Goal: Communication & Community: Answer question/provide support

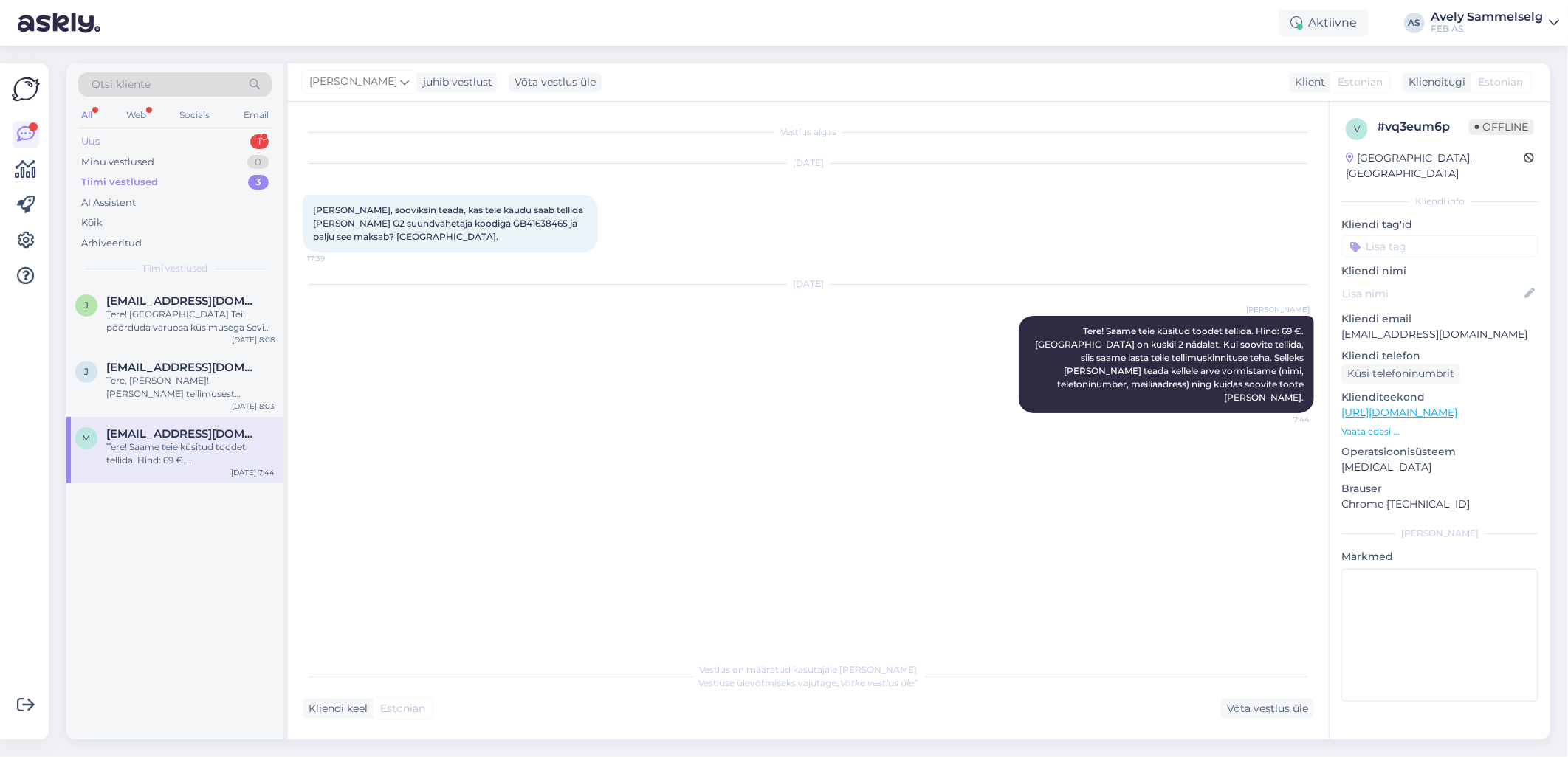
click at [115, 141] on div "Uus 1" at bounding box center [175, 142] width 194 height 21
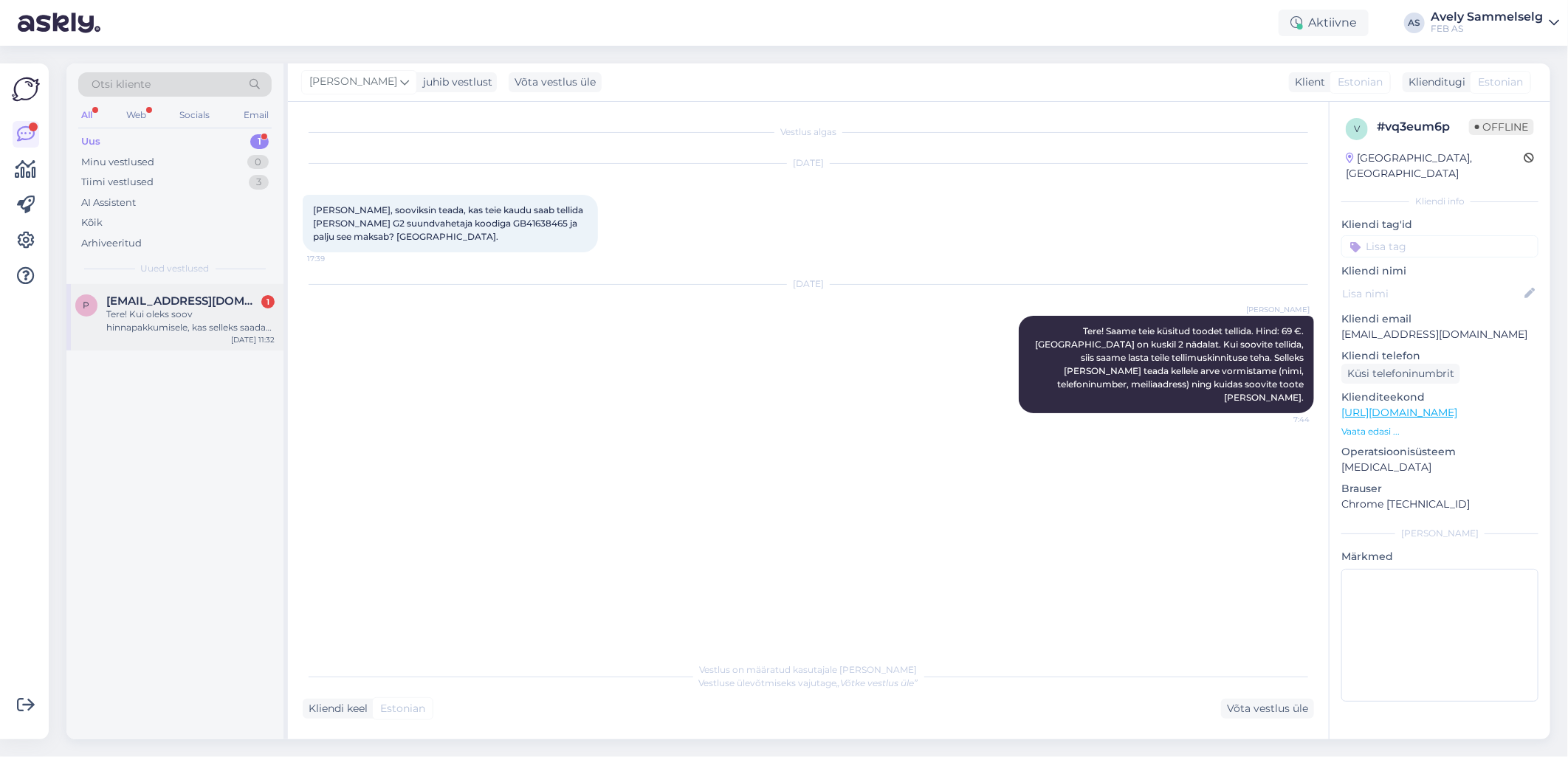
click at [177, 326] on div "Tere! Kui oleks soov hinnapakkumisele, kas selleks saadan emaili või mis kanali…" at bounding box center [190, 321] width 168 height 27
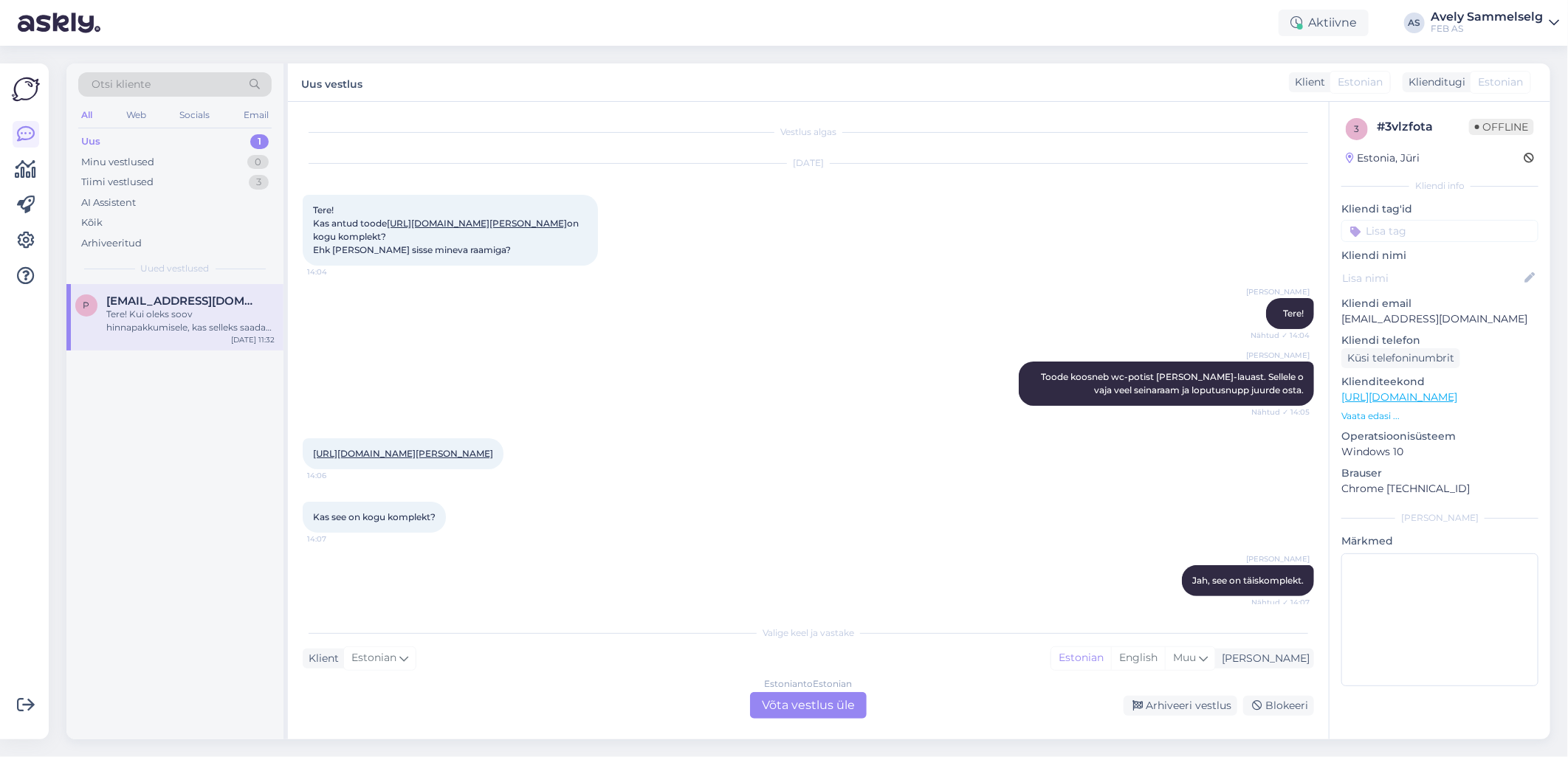
scroll to position [4951, 0]
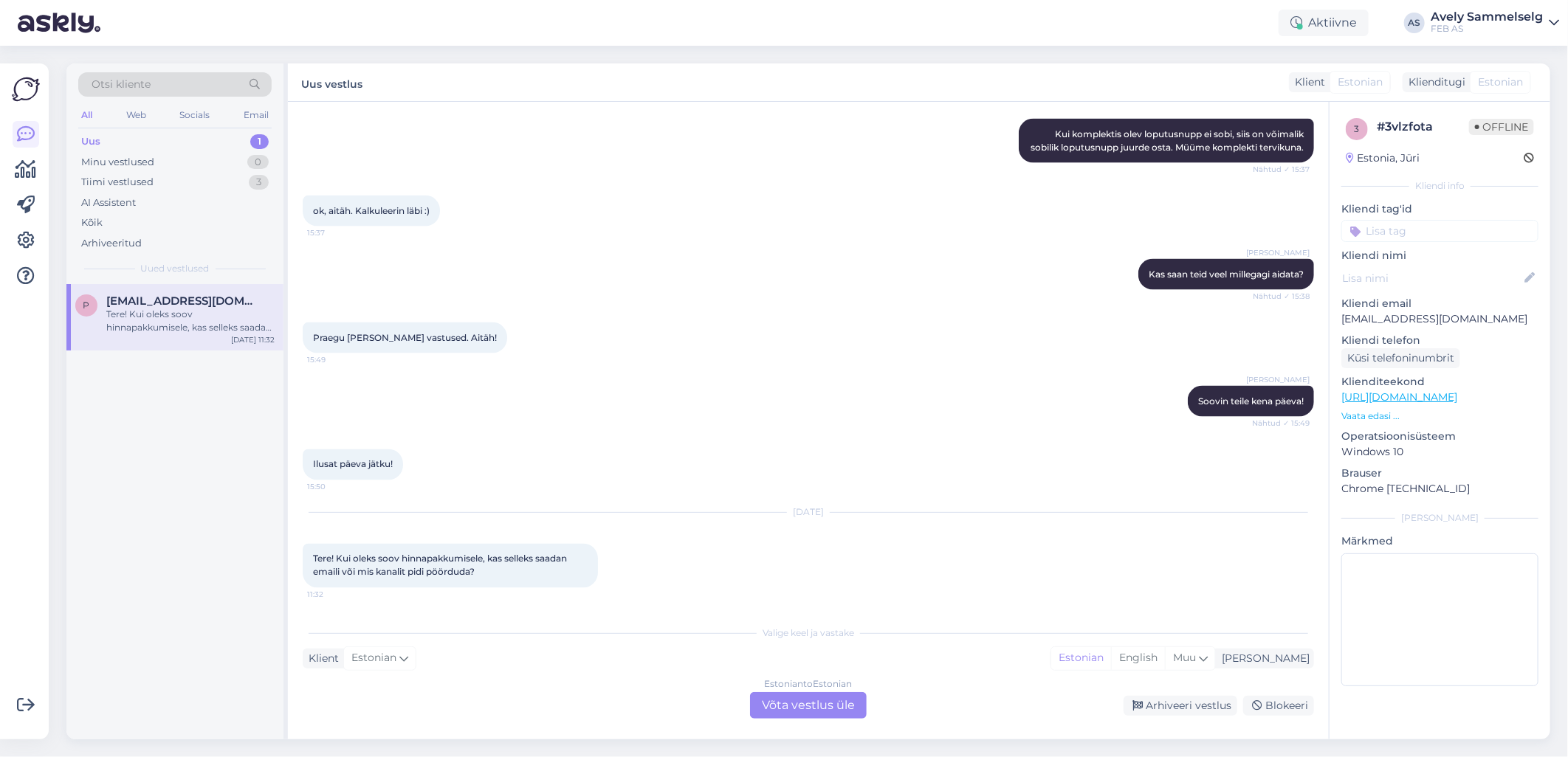
click at [794, 699] on div "Estonian to Estonian Võta vestlus üle" at bounding box center [808, 706] width 117 height 27
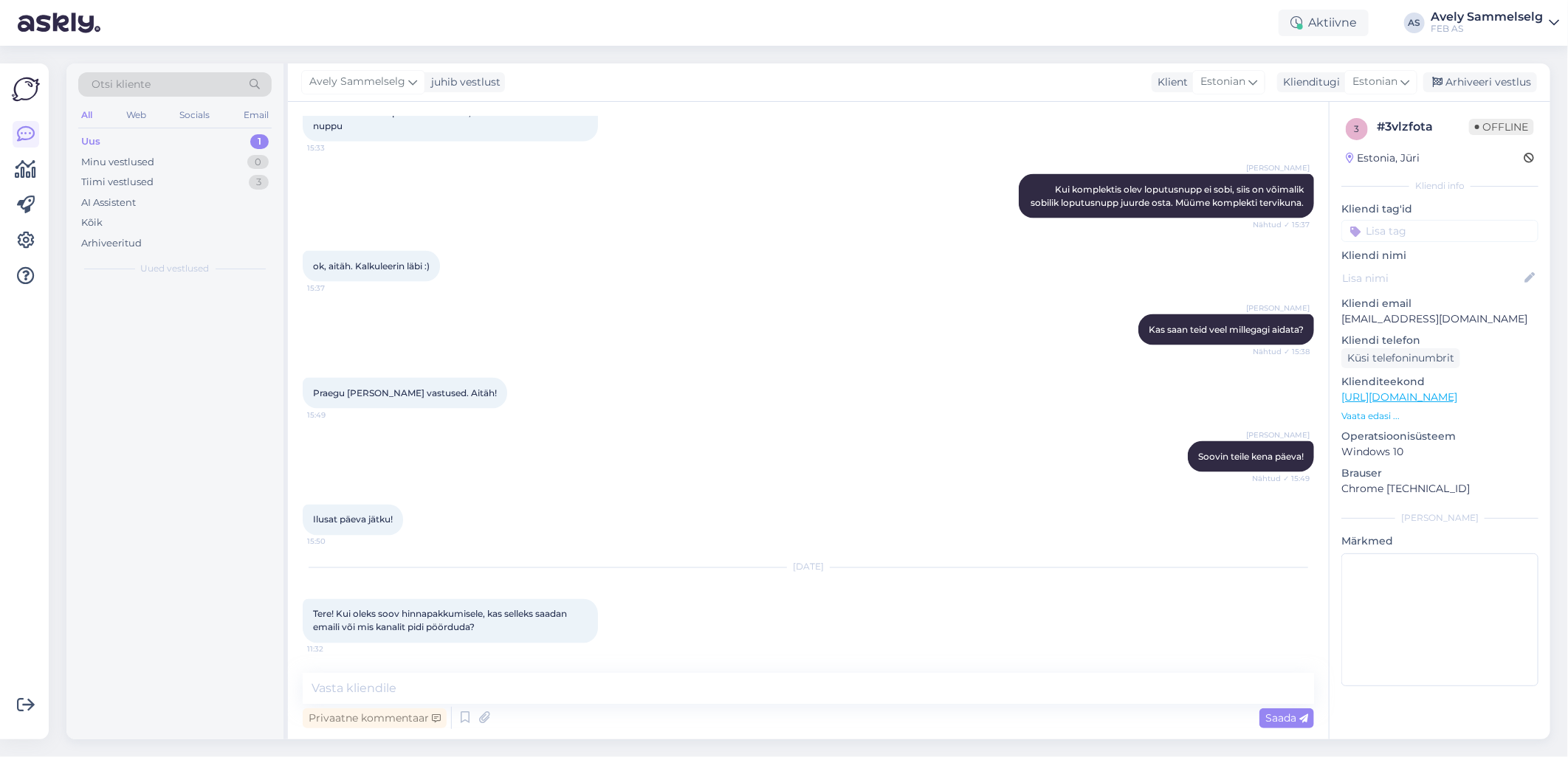
scroll to position [4896, 0]
click at [640, 685] on textarea at bounding box center [809, 688] width 1011 height 31
type textarea "Tere!"
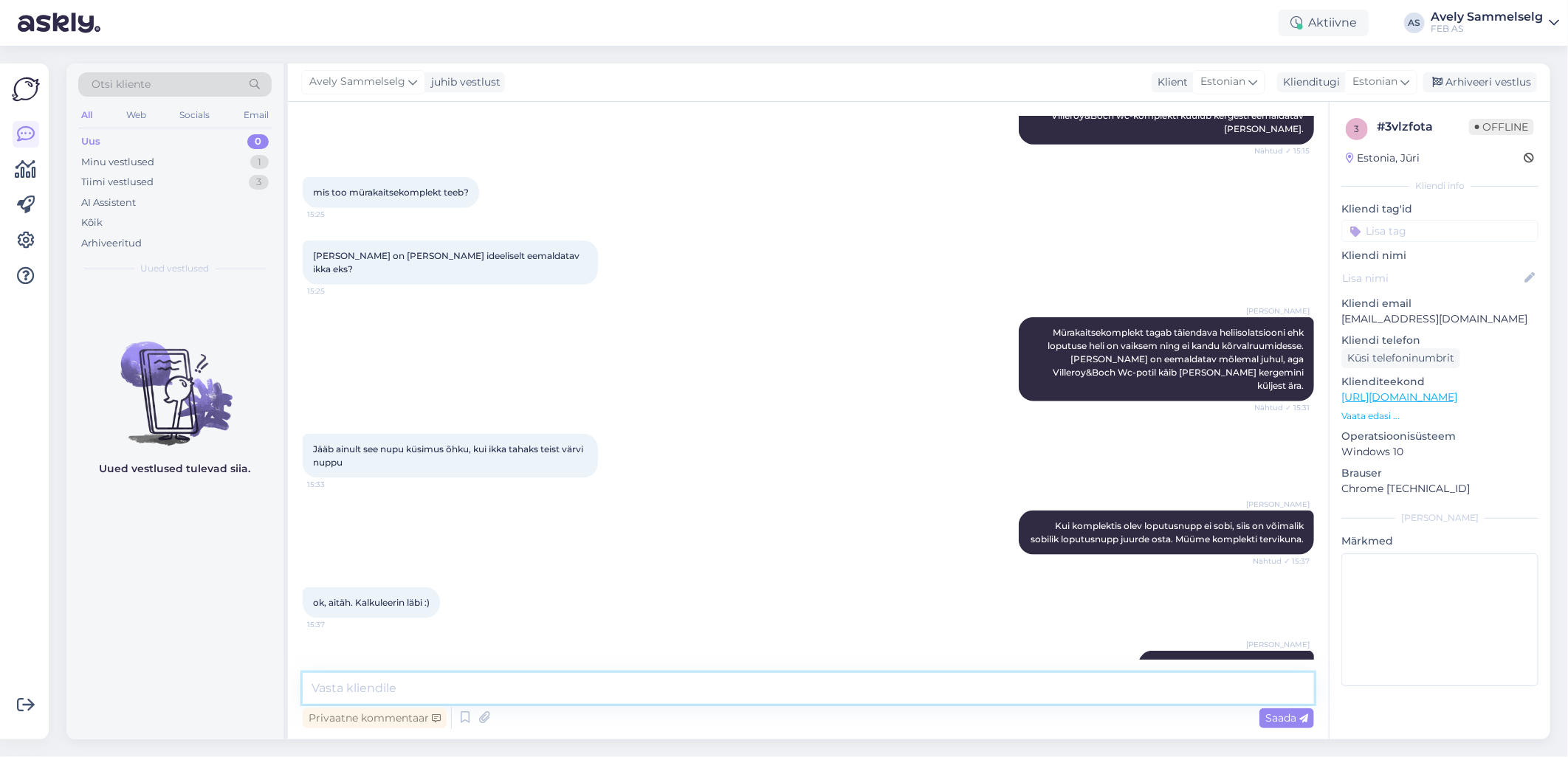
scroll to position [4960, 0]
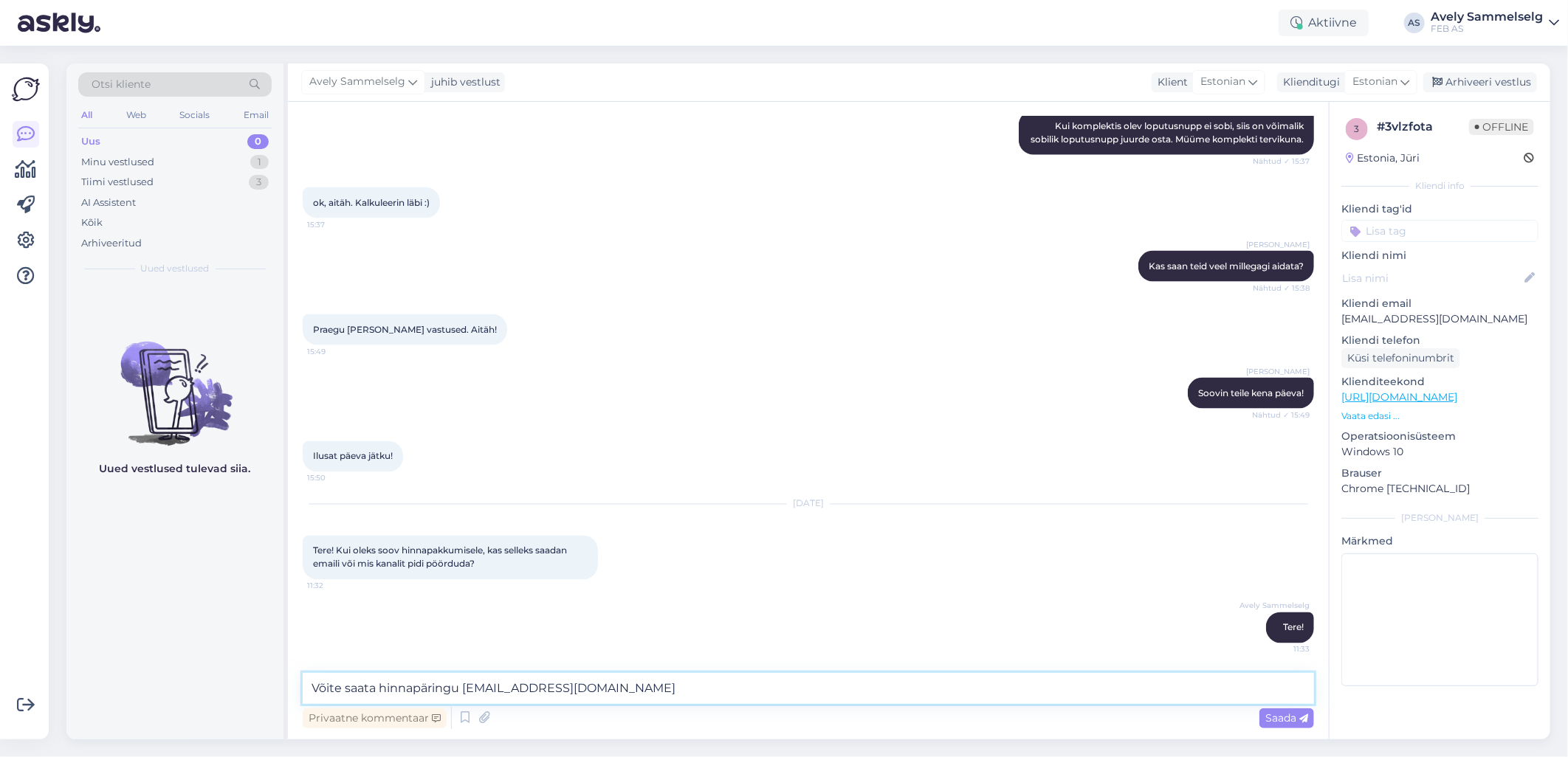
click at [458, 689] on textarea "Võite saata hinnapäringu [EMAIL_ADDRESS][DOMAIN_NAME]" at bounding box center [809, 688] width 1011 height 31
click at [590, 686] on textarea "Võite saata hinnapäringu meilile [EMAIL_ADDRESS][DOMAIN_NAME]" at bounding box center [809, 688] width 1011 height 31
type textarea "Võite saata hinnapäringu meilile [EMAIL_ADDRESS][DOMAIN_NAME] ning [PERSON_NAME…"
click at [1271, 714] on span "Saada" at bounding box center [1287, 718] width 43 height 13
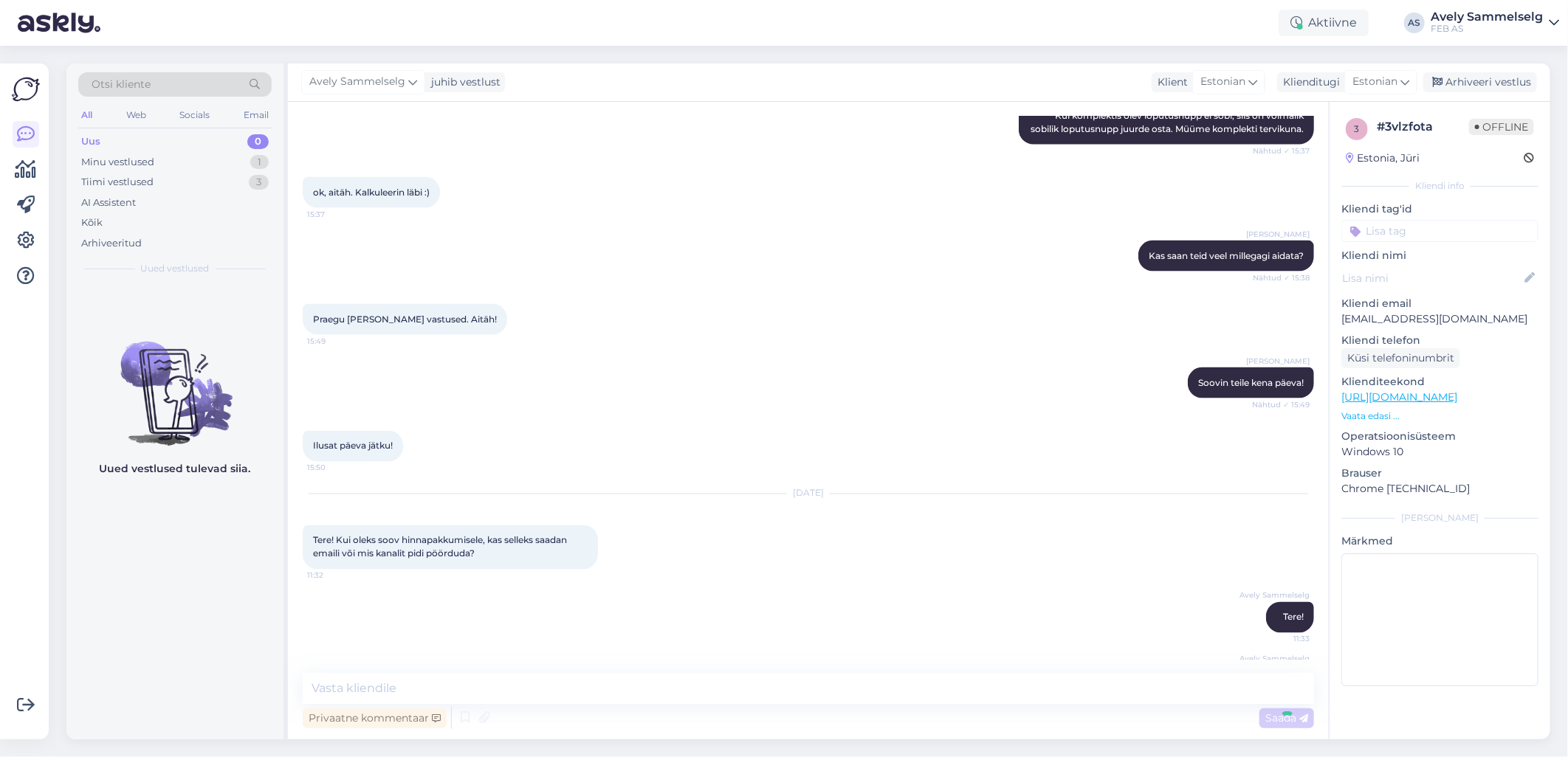
scroll to position [5037, 0]
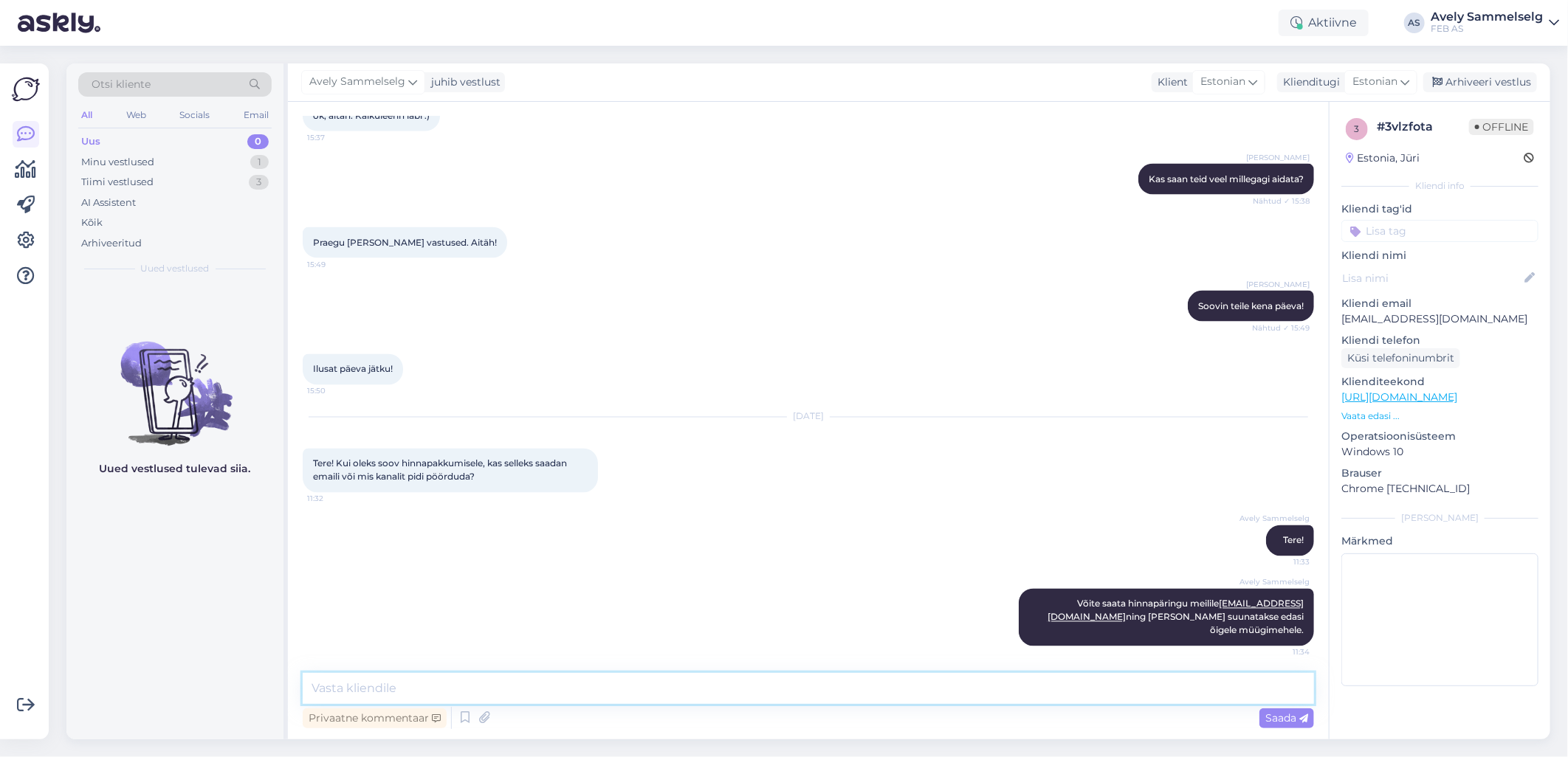
click at [1178, 691] on textarea at bounding box center [809, 688] width 1011 height 31
type textarea "Kas saan hetkel veel kuidagi abiks olla?"
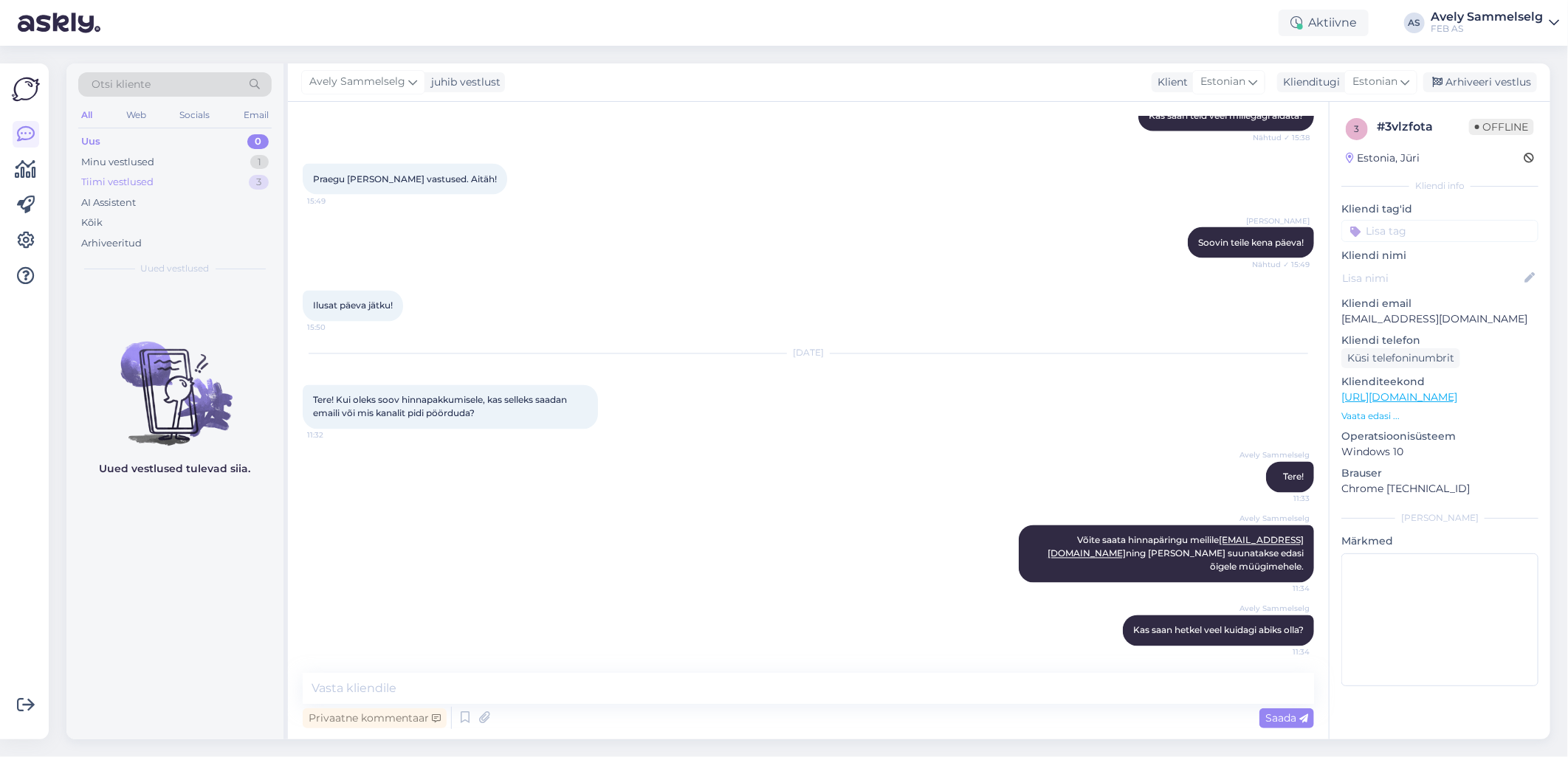
click at [102, 173] on div "Tiimi vestlused 3" at bounding box center [175, 182] width 194 height 21
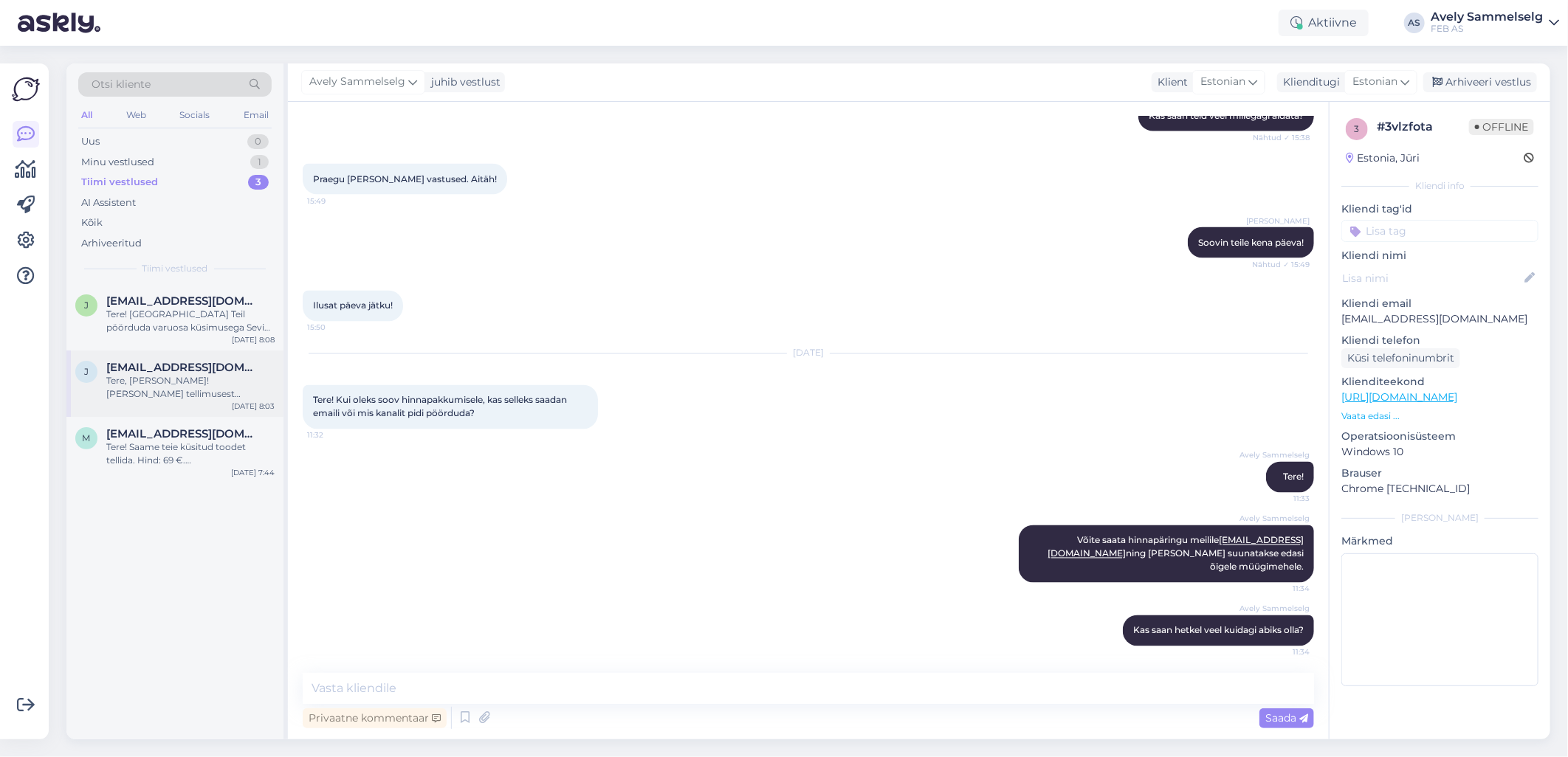
click at [168, 394] on div "Tere, [PERSON_NAME]! [PERSON_NAME] tellimusest eemaldada 5 termomootorit. Infor…" at bounding box center [190, 388] width 168 height 27
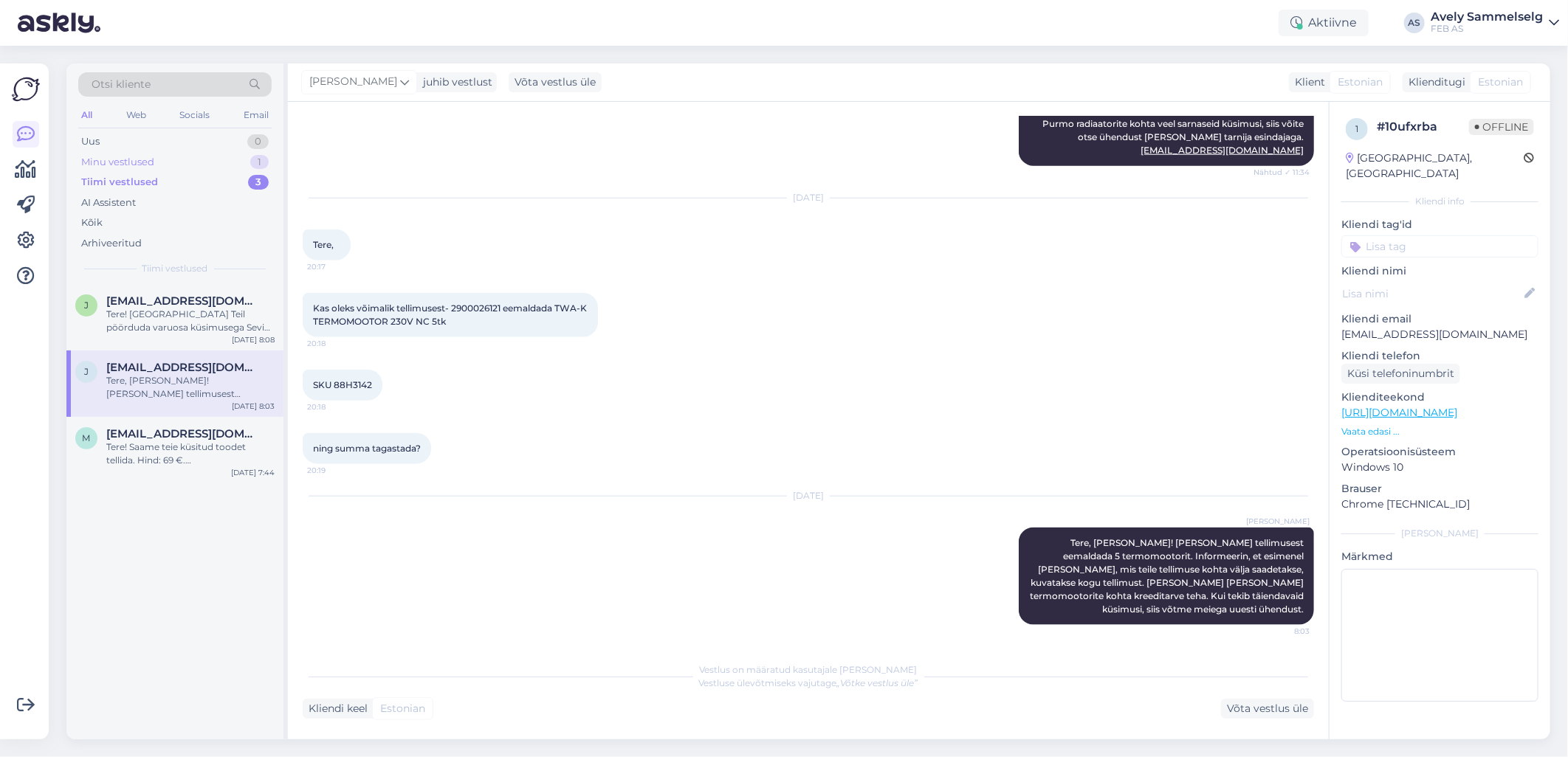
click at [159, 163] on div "Minu vestlused 1" at bounding box center [175, 162] width 194 height 21
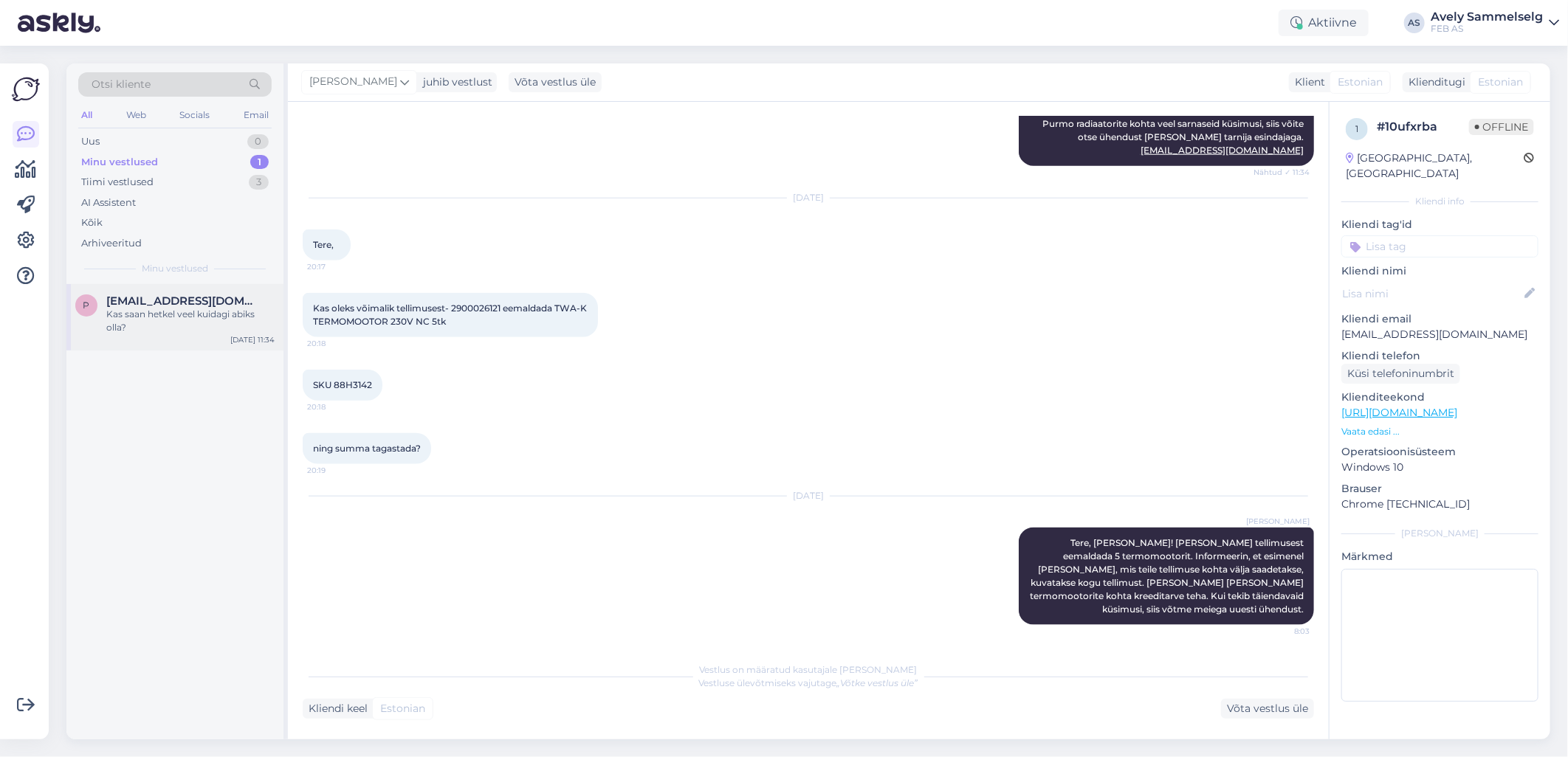
click at [163, 290] on div "p [EMAIL_ADDRESS][DOMAIN_NAME] Kas saan hetkel veel kuidagi abiks olla? [DATE] …" at bounding box center [175, 317] width 217 height 66
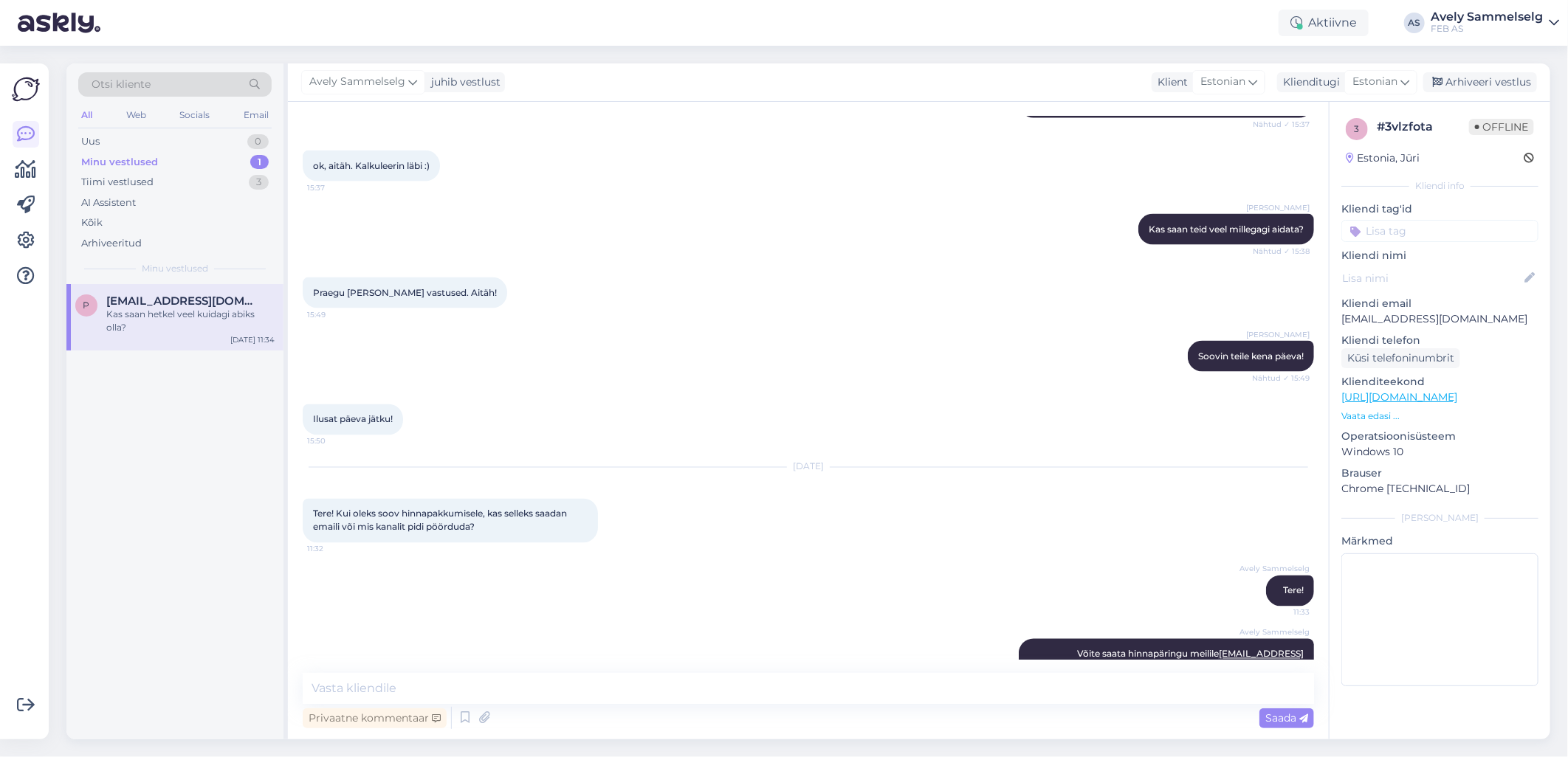
scroll to position [5100, 0]
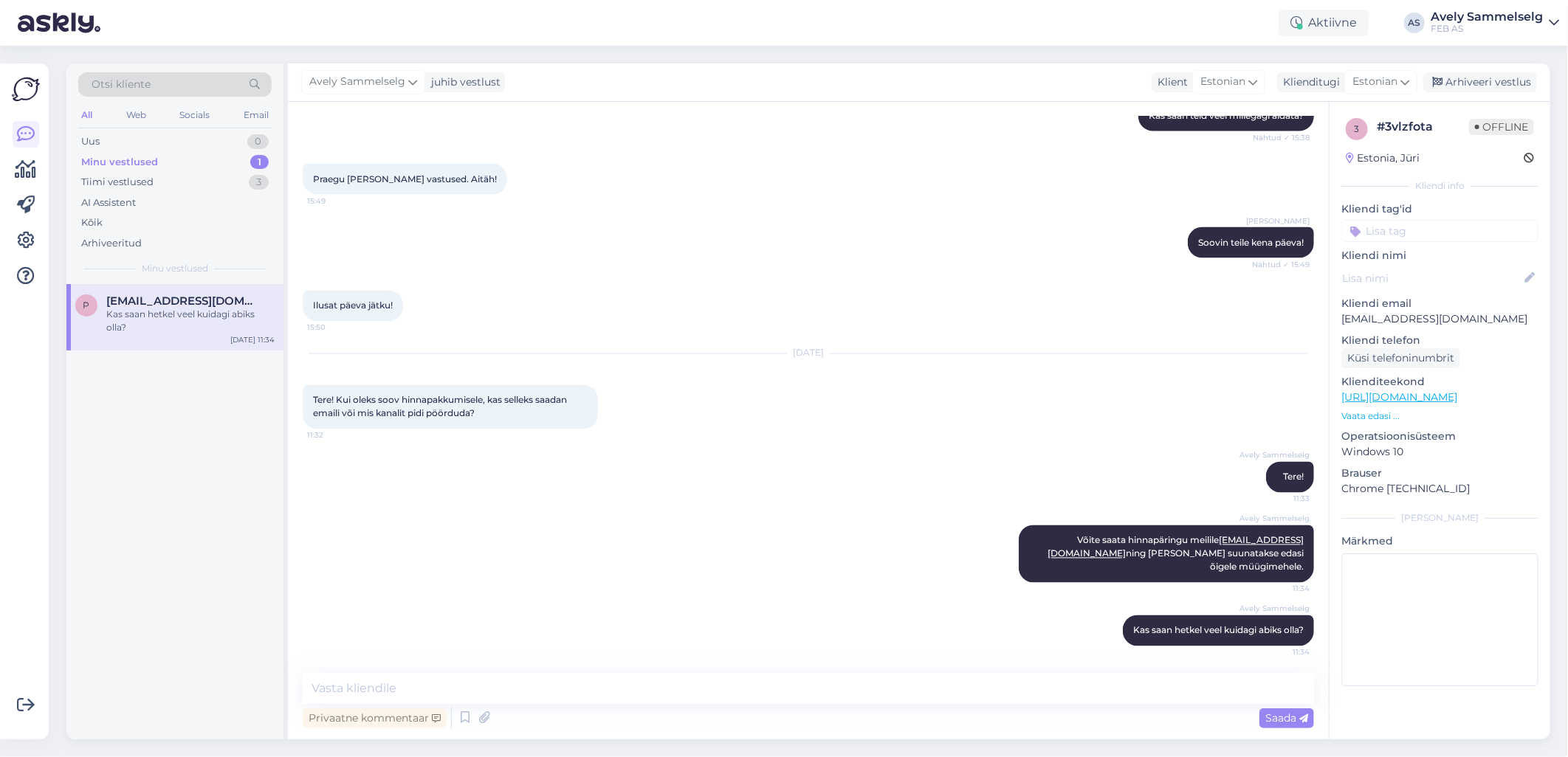
click at [180, 428] on div "p [EMAIL_ADDRESS][DOMAIN_NAME] Kas saan hetkel veel kuidagi abiks olla? [DATE] …" at bounding box center [175, 511] width 217 height 455
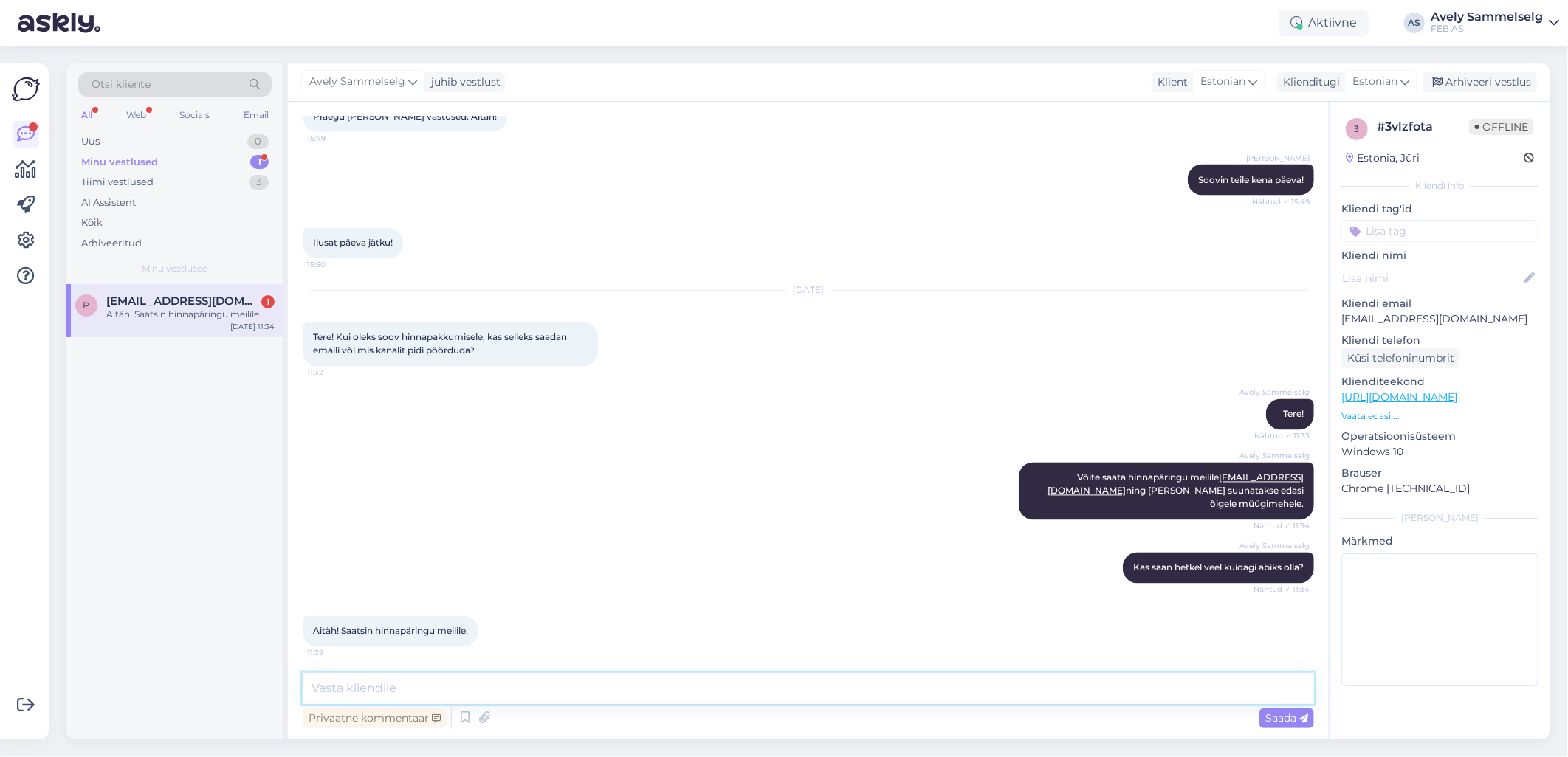
click at [544, 683] on textarea at bounding box center [809, 688] width 1011 height 31
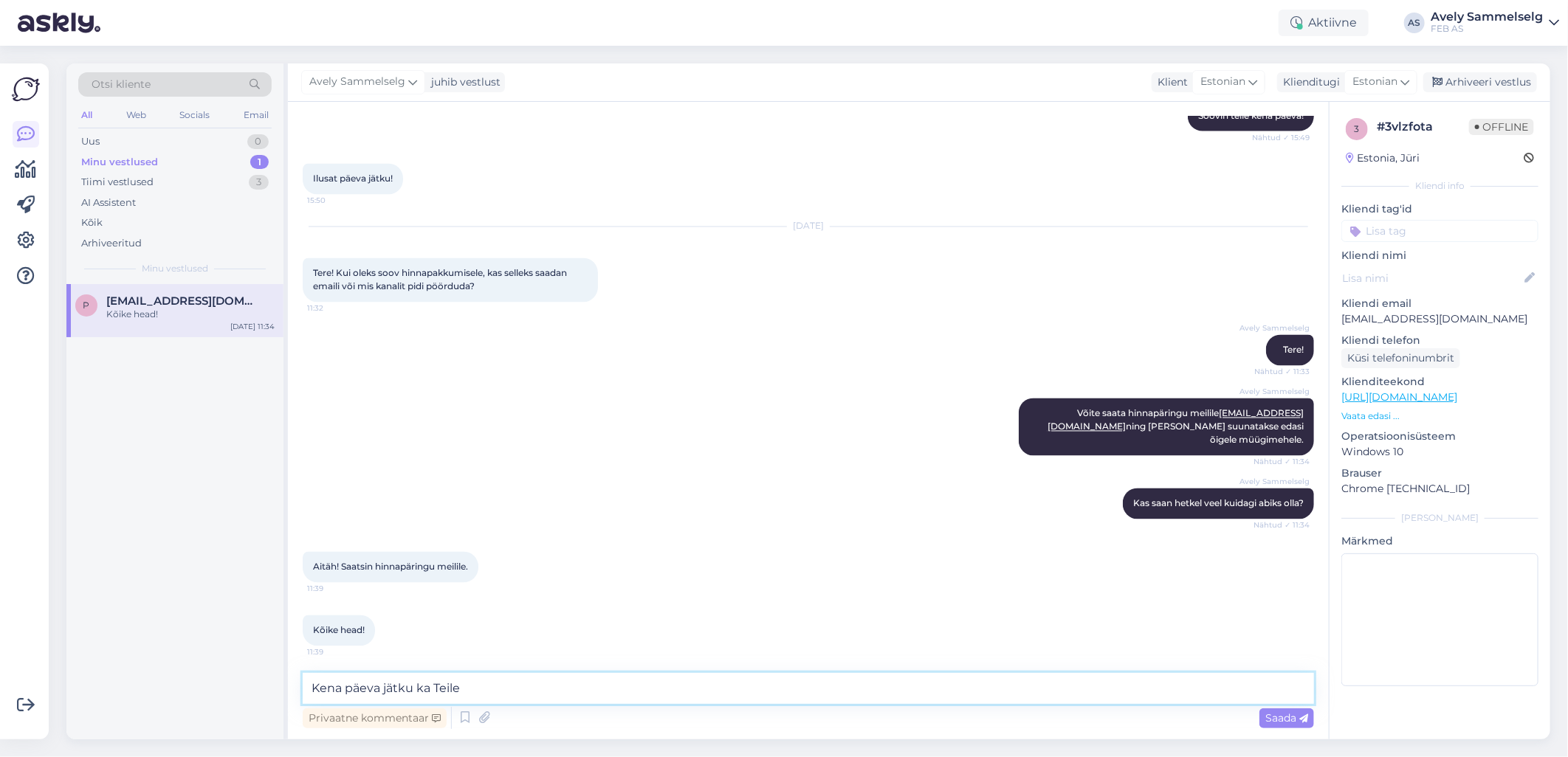
type textarea "Kena päeva jätku ka Teile!"
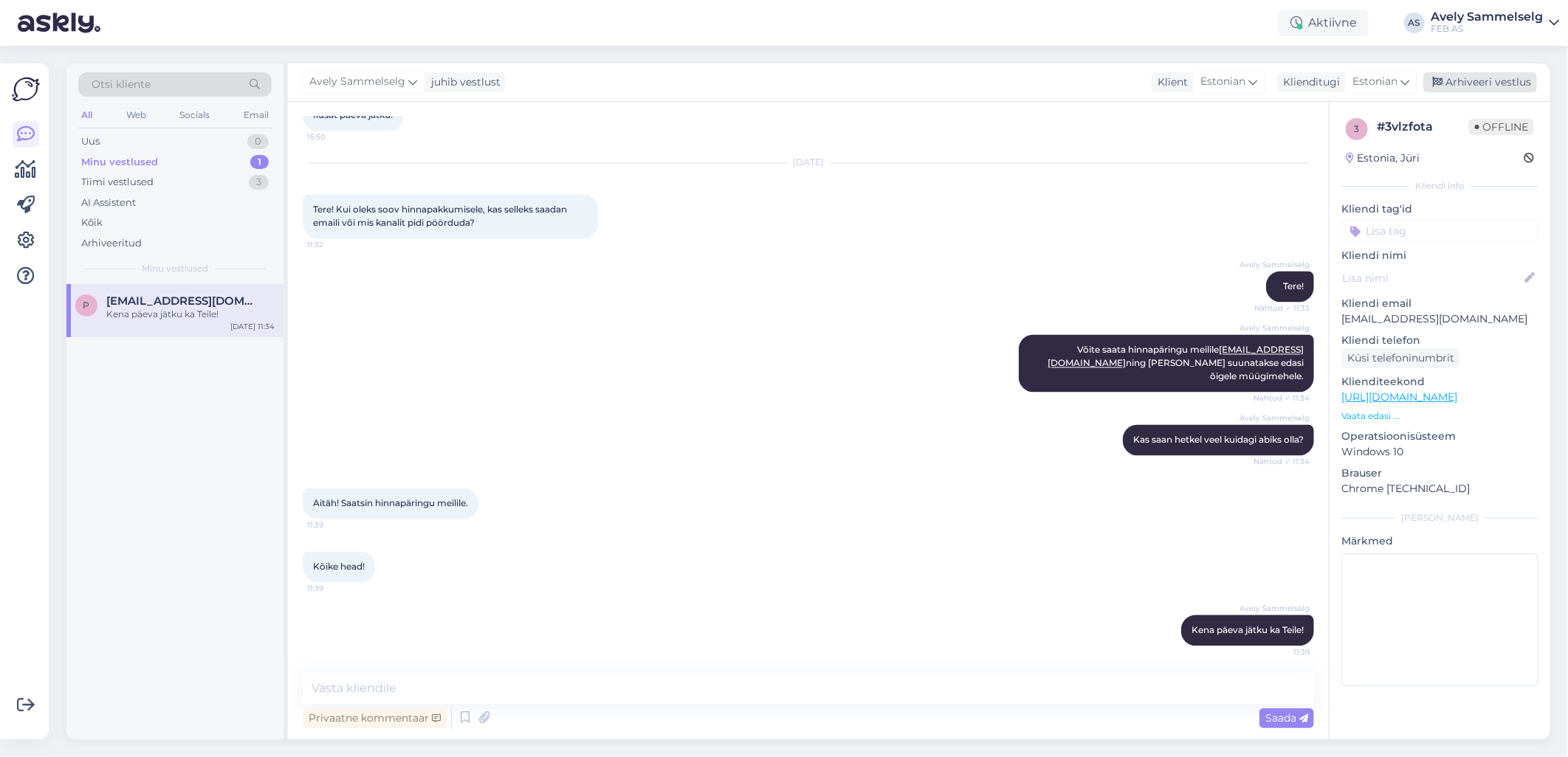
click at [1502, 83] on div "Arhiveeri vestlus" at bounding box center [1481, 82] width 114 height 20
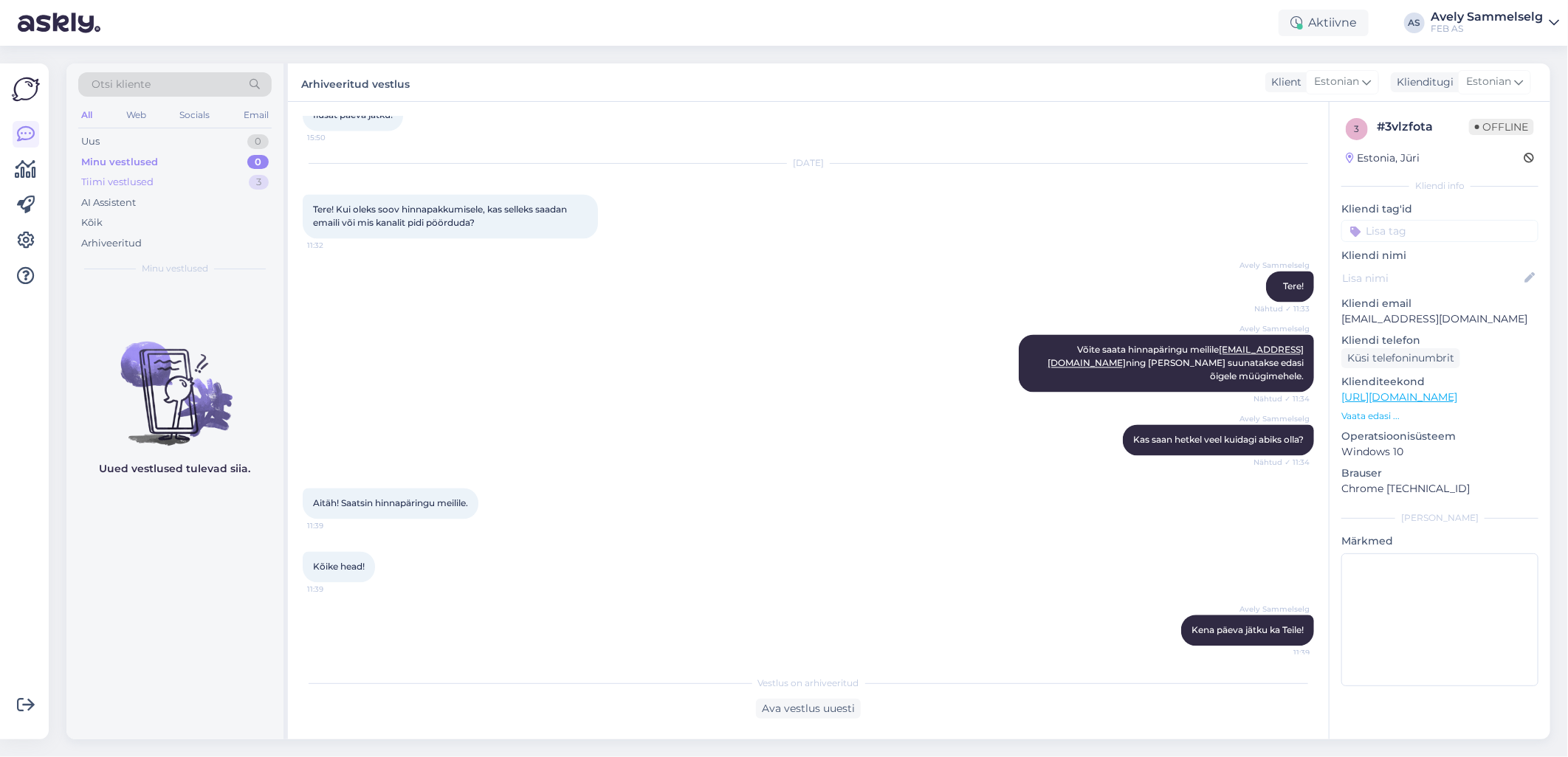
click at [172, 174] on div "Tiimi vestlused 3" at bounding box center [175, 182] width 194 height 21
